Goal: Find specific page/section: Find specific page/section

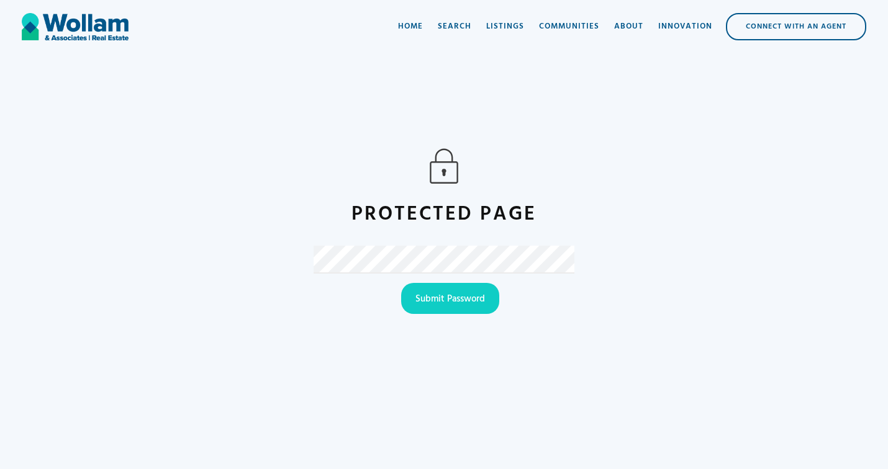
click at [401, 283] on input "Submit Password" at bounding box center [450, 298] width 98 height 31
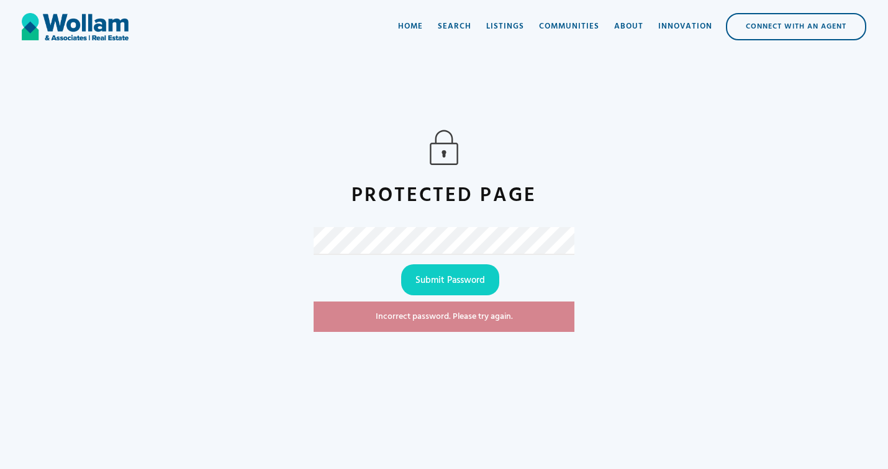
click at [401, 264] on input "Submit Password" at bounding box center [450, 279] width 98 height 31
click at [448, 284] on input "Submit Password" at bounding box center [450, 279] width 98 height 31
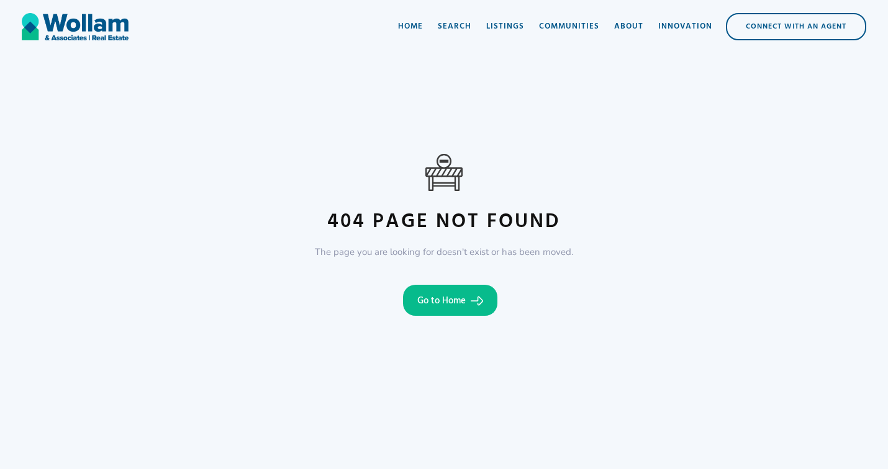
click at [446, 289] on link "Go to Home" at bounding box center [450, 300] width 94 height 31
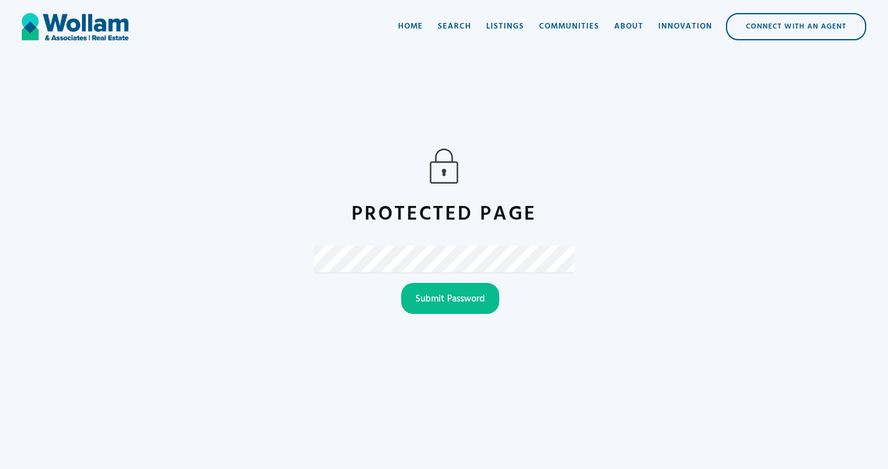
click at [467, 300] on input "Submit Password" at bounding box center [450, 298] width 98 height 31
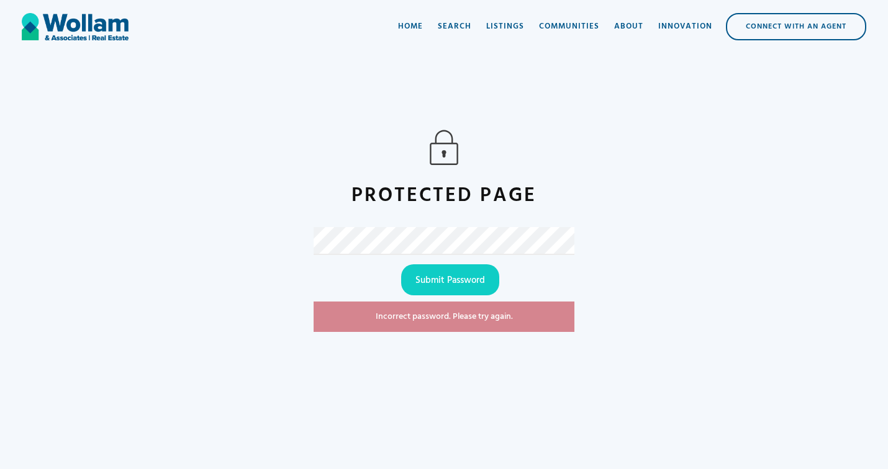
click at [401, 264] on input "Submit Password" at bounding box center [450, 279] width 98 height 31
click at [444, 281] on input "Submit Password" at bounding box center [450, 279] width 98 height 31
click at [401, 264] on input "Submit Password" at bounding box center [450, 279] width 98 height 31
click at [461, 289] on input "Submit Password" at bounding box center [450, 279] width 98 height 31
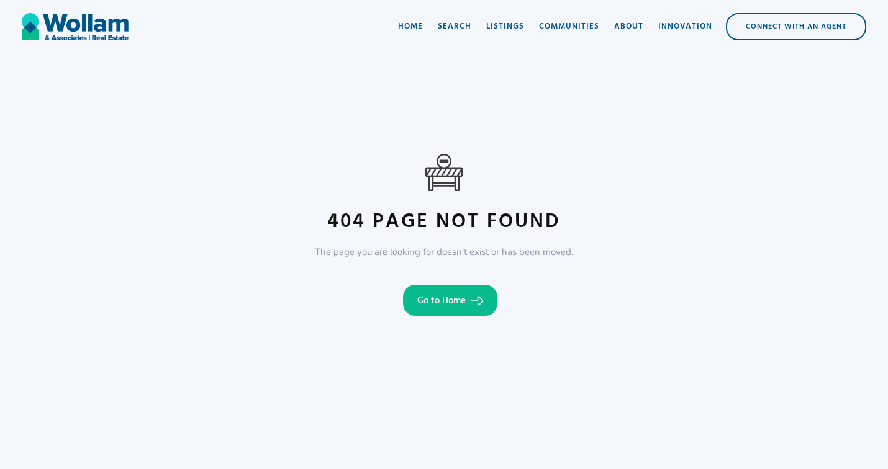
click at [441, 299] on div "Go to Home" at bounding box center [441, 301] width 48 height 12
